Goal: Transaction & Acquisition: Obtain resource

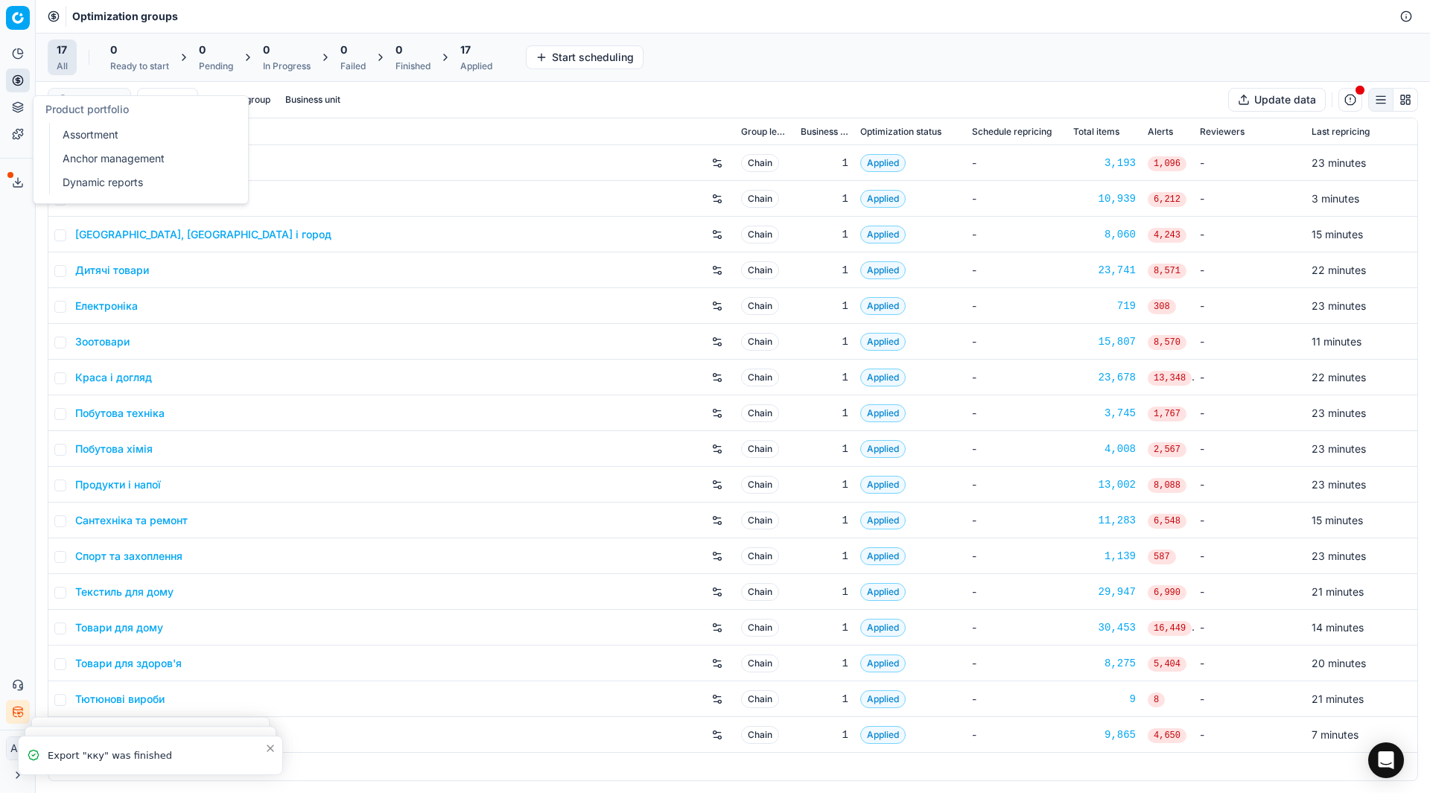
click at [73, 129] on link "Assortment" at bounding box center [144, 134] width 174 height 21
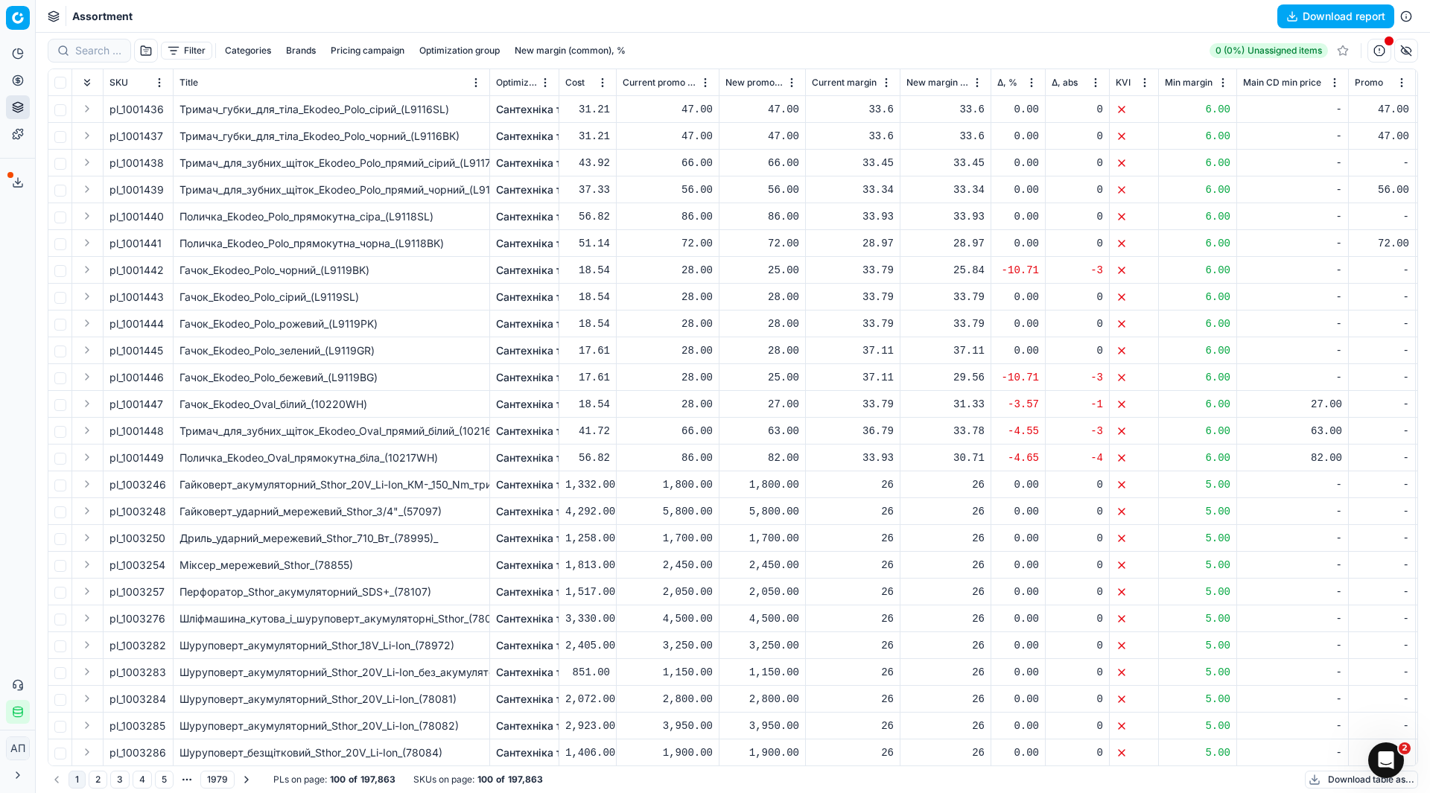
click at [1347, 778] on button "Download table as..." at bounding box center [1361, 780] width 113 height 18
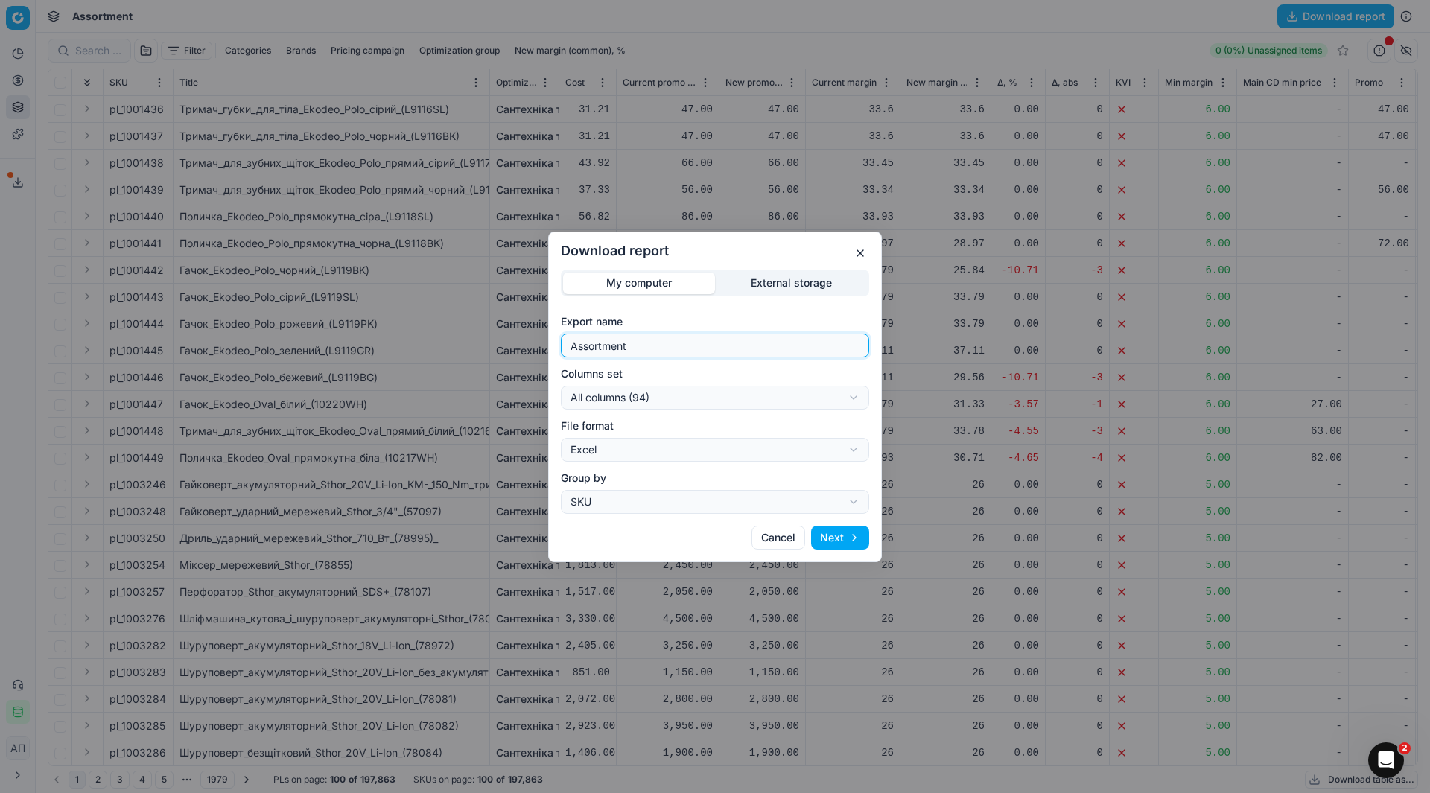
click at [732, 352] on input "Assortment" at bounding box center [715, 345] width 295 height 22
type input "Assortment 13 10 2025 - 1"
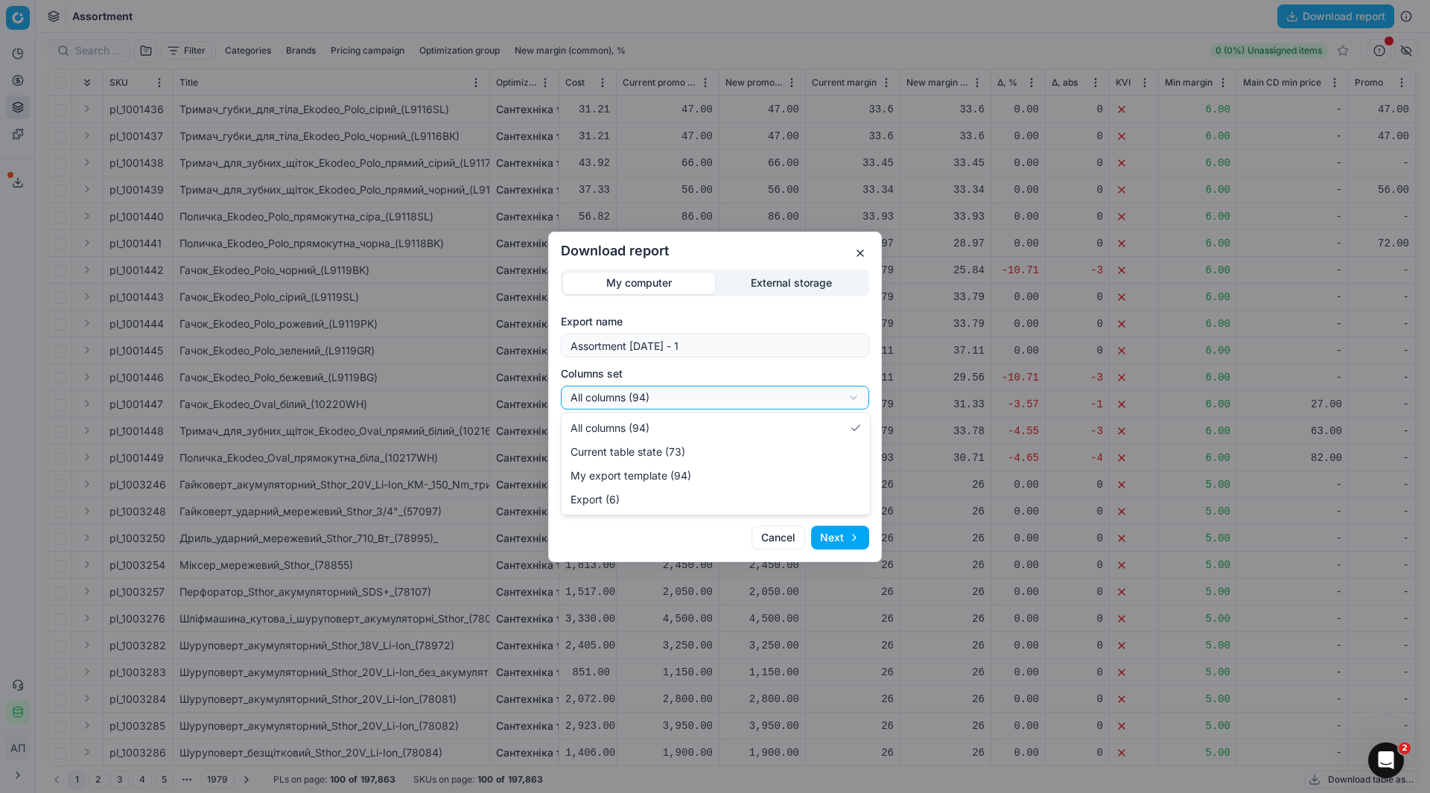
click at [736, 390] on div "Download report My computer External storage Export name Assortment 13 10 2025 …" at bounding box center [715, 396] width 1430 height 793
click at [839, 539] on button "Next" at bounding box center [840, 538] width 58 height 24
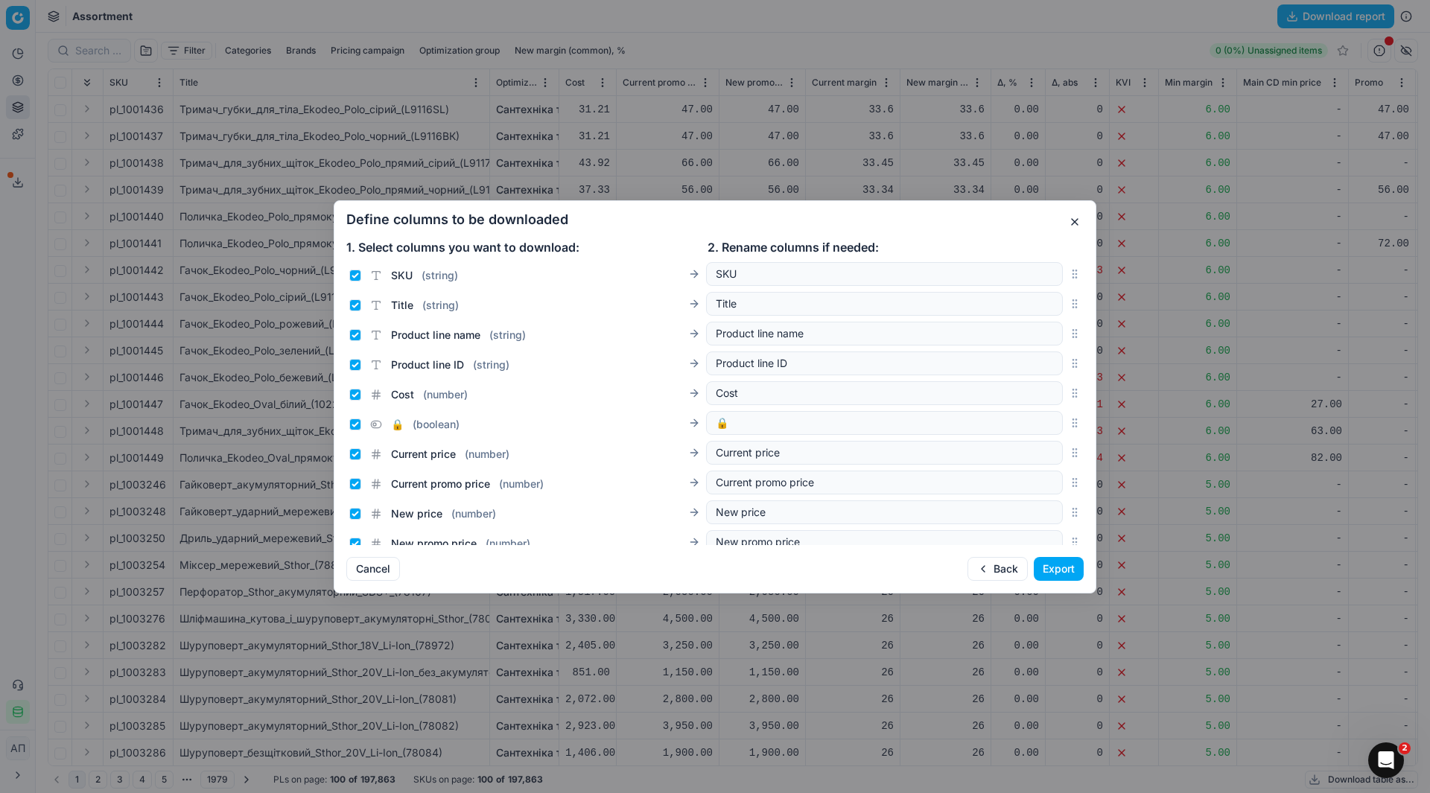
click at [1061, 565] on button "Export" at bounding box center [1059, 569] width 50 height 24
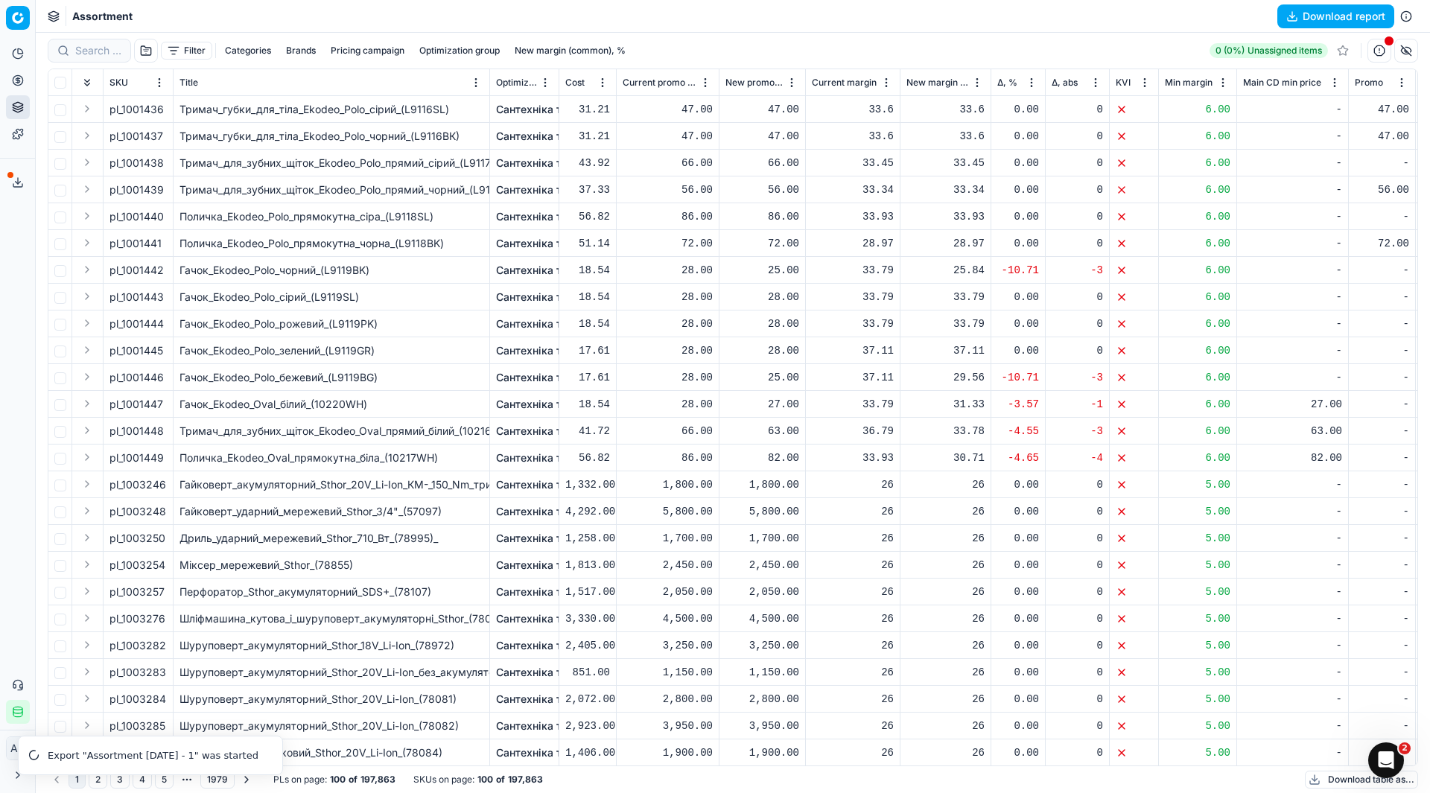
click at [0, 408] on div "Analytics Pricing Product portfolio Templates Export service 11 Contact support…" at bounding box center [17, 383] width 35 height 694
click at [0, 327] on div "Analytics Pricing Product portfolio Templates Export service 11 Contact support…" at bounding box center [17, 383] width 35 height 694
click at [16, 182] on icon at bounding box center [18, 183] width 5 height 2
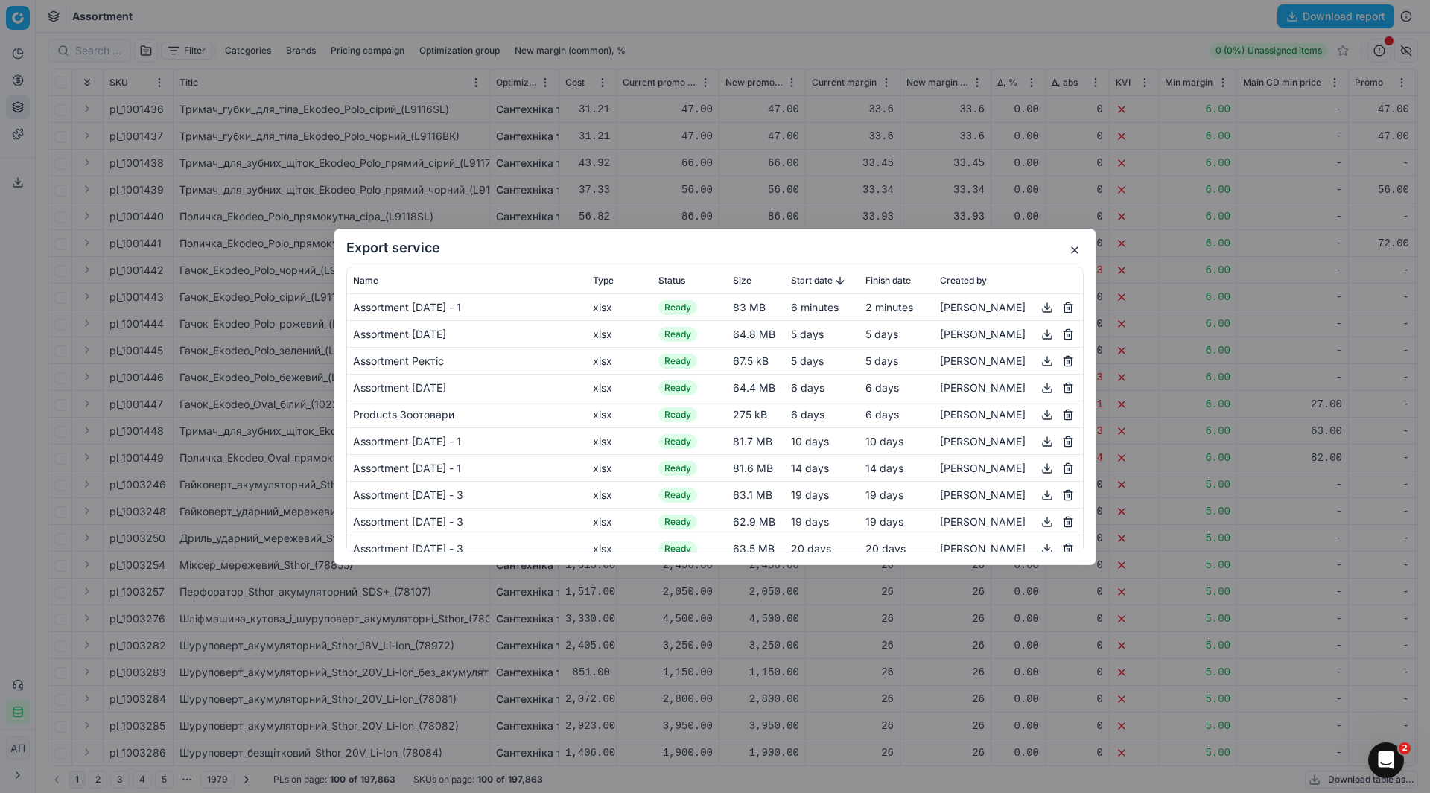
click at [1038, 307] on button "button" at bounding box center [1047, 307] width 18 height 18
